Goal: Task Accomplishment & Management: Manage account settings

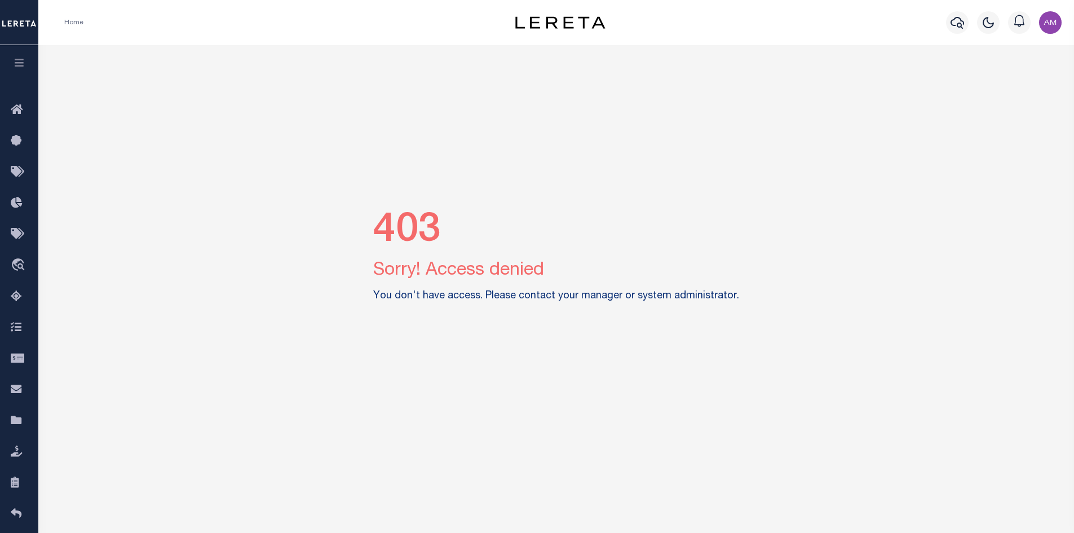
click at [1047, 23] on img "button" at bounding box center [1050, 22] width 23 height 23
click at [1007, 78] on span "Sign out" at bounding box center [1005, 80] width 32 height 8
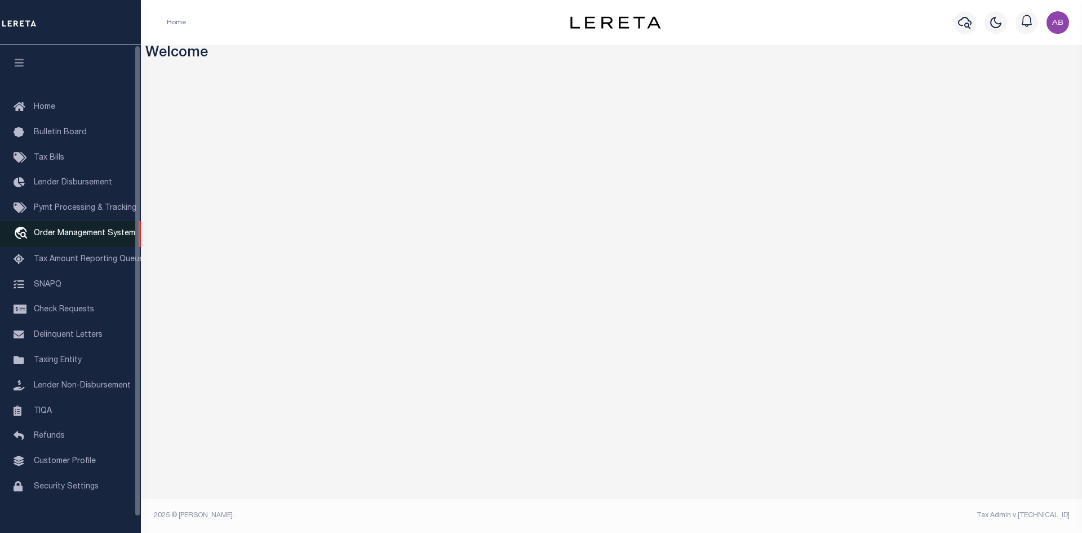
click at [55, 232] on span "Order Management System" at bounding box center [84, 233] width 101 height 8
